Goal: Book appointment/travel/reservation

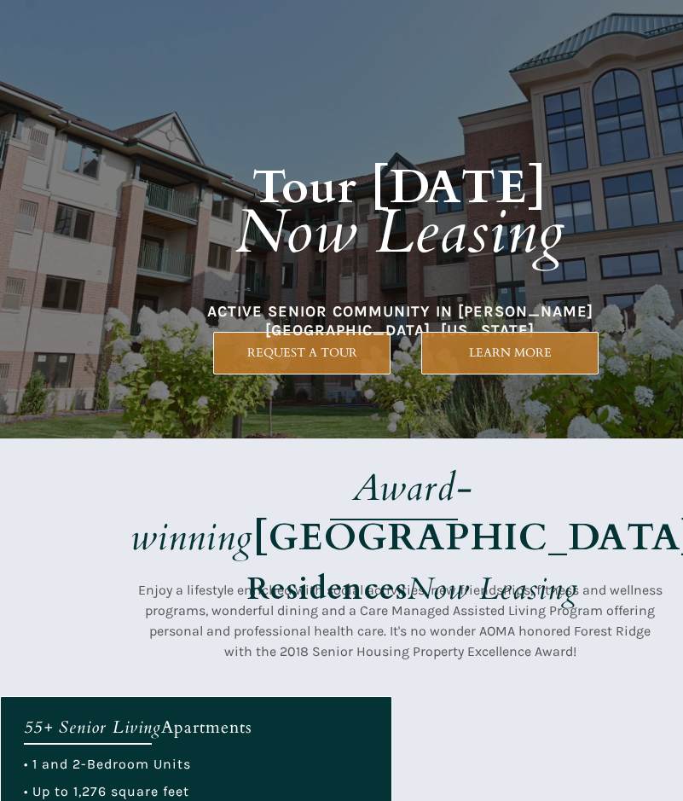
click at [253, 440] on div at bounding box center [400, 566] width 800 height 257
click at [407, 463] on em "Award-winning" at bounding box center [302, 512] width 344 height 101
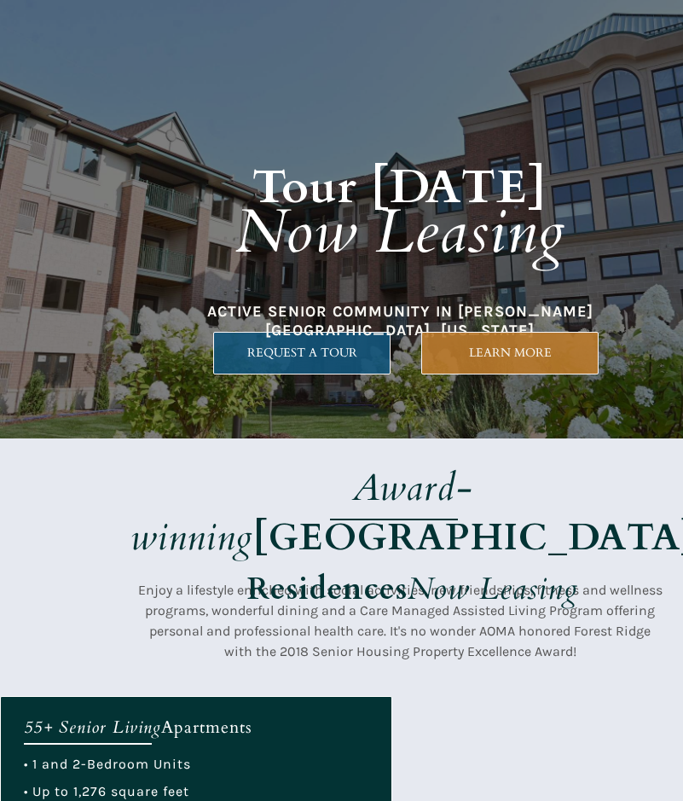
click at [269, 362] on link "REQUEST A TOUR" at bounding box center [301, 353] width 177 height 43
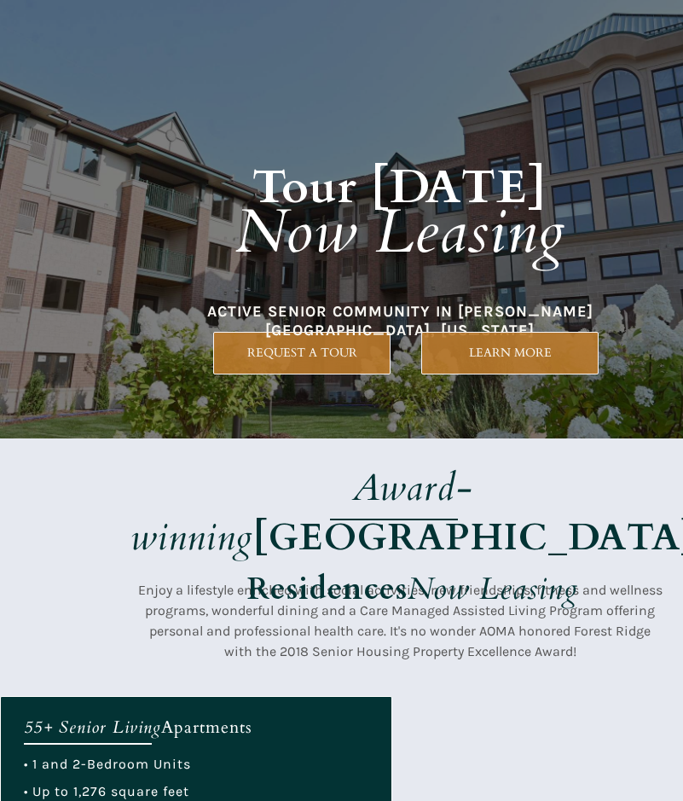
click at [398, 448] on div at bounding box center [400, 566] width 800 height 257
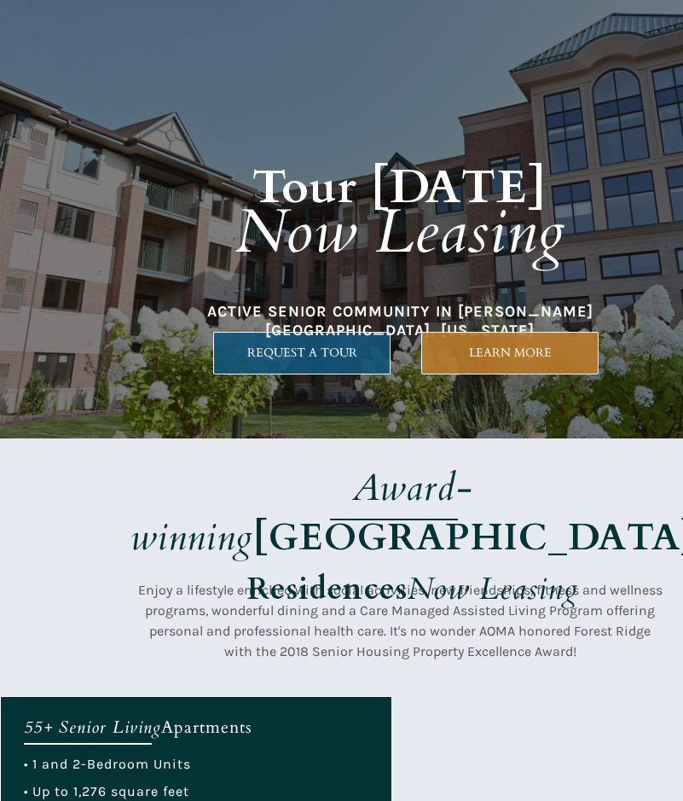
click at [275, 334] on link "REQUEST A TOUR" at bounding box center [301, 353] width 177 height 43
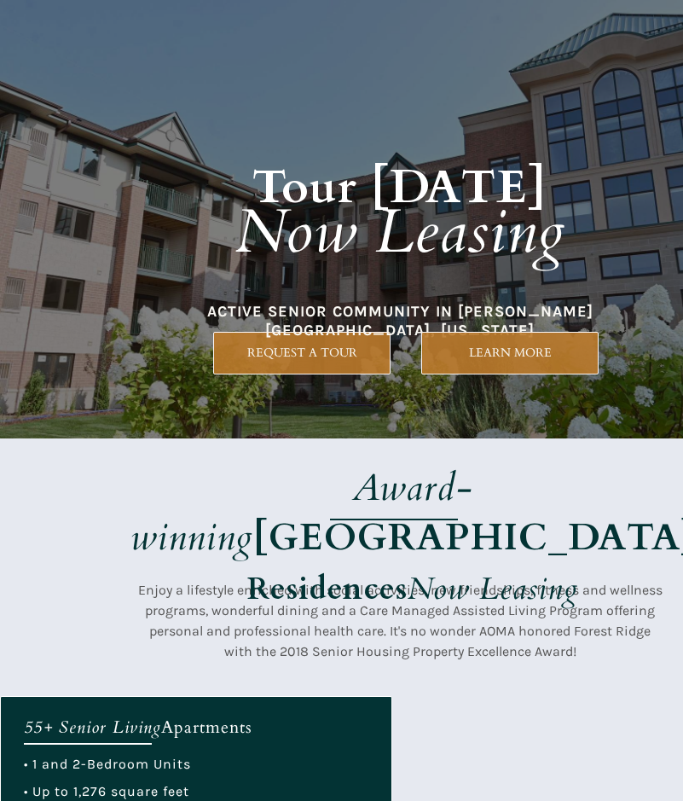
click at [411, 338] on div at bounding box center [400, 219] width 800 height 438
click at [341, 271] on em "Now Leasing" at bounding box center [400, 232] width 330 height 83
click at [417, 350] on div at bounding box center [400, 219] width 800 height 438
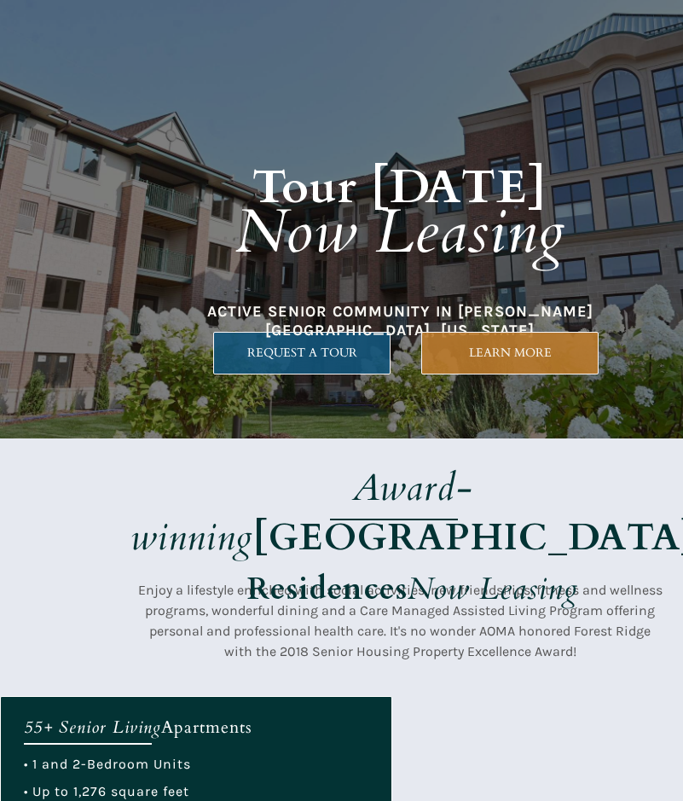
click at [390, 371] on link "REQUEST A TOUR" at bounding box center [301, 353] width 177 height 43
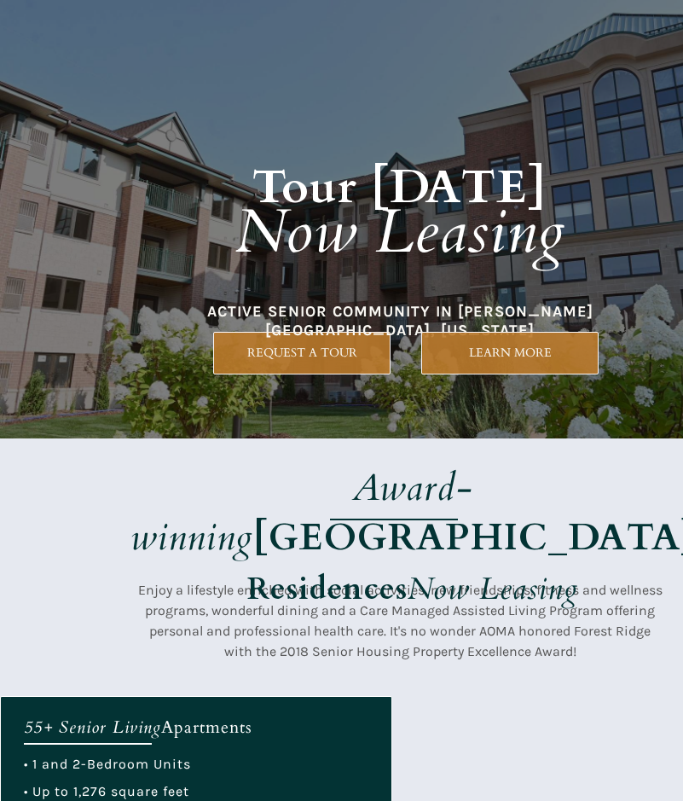
click at [369, 568] on strong "Residences" at bounding box center [327, 589] width 160 height 42
click at [279, 430] on div at bounding box center [400, 219] width 800 height 438
click at [448, 402] on div at bounding box center [400, 219] width 800 height 438
click at [427, 568] on em "Now Leasing" at bounding box center [493, 589] width 171 height 42
click at [241, 410] on div at bounding box center [400, 219] width 800 height 438
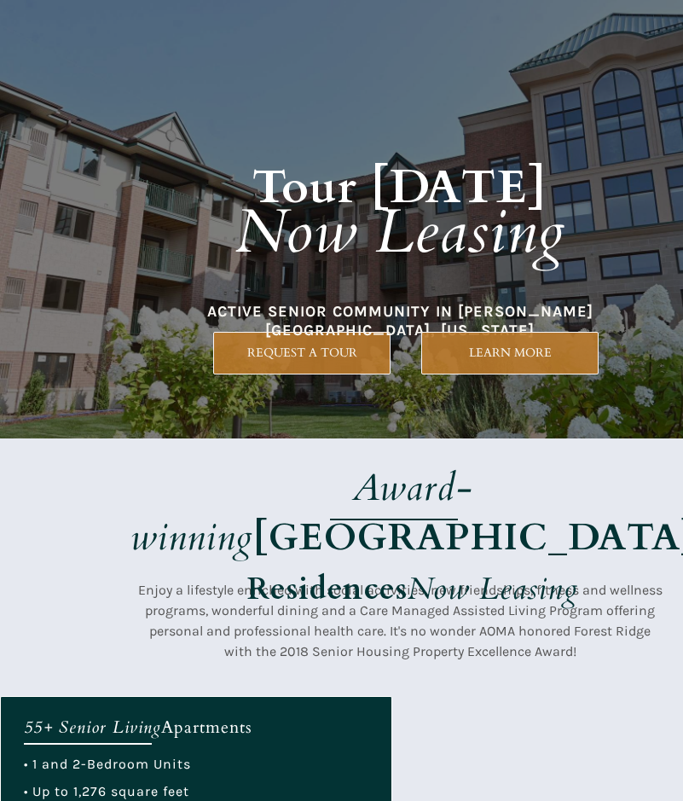
click at [229, 496] on em "Award-winning" at bounding box center [302, 512] width 344 height 101
click at [396, 568] on strong "Residences" at bounding box center [327, 589] width 160 height 42
